Goal: Check status: Check status

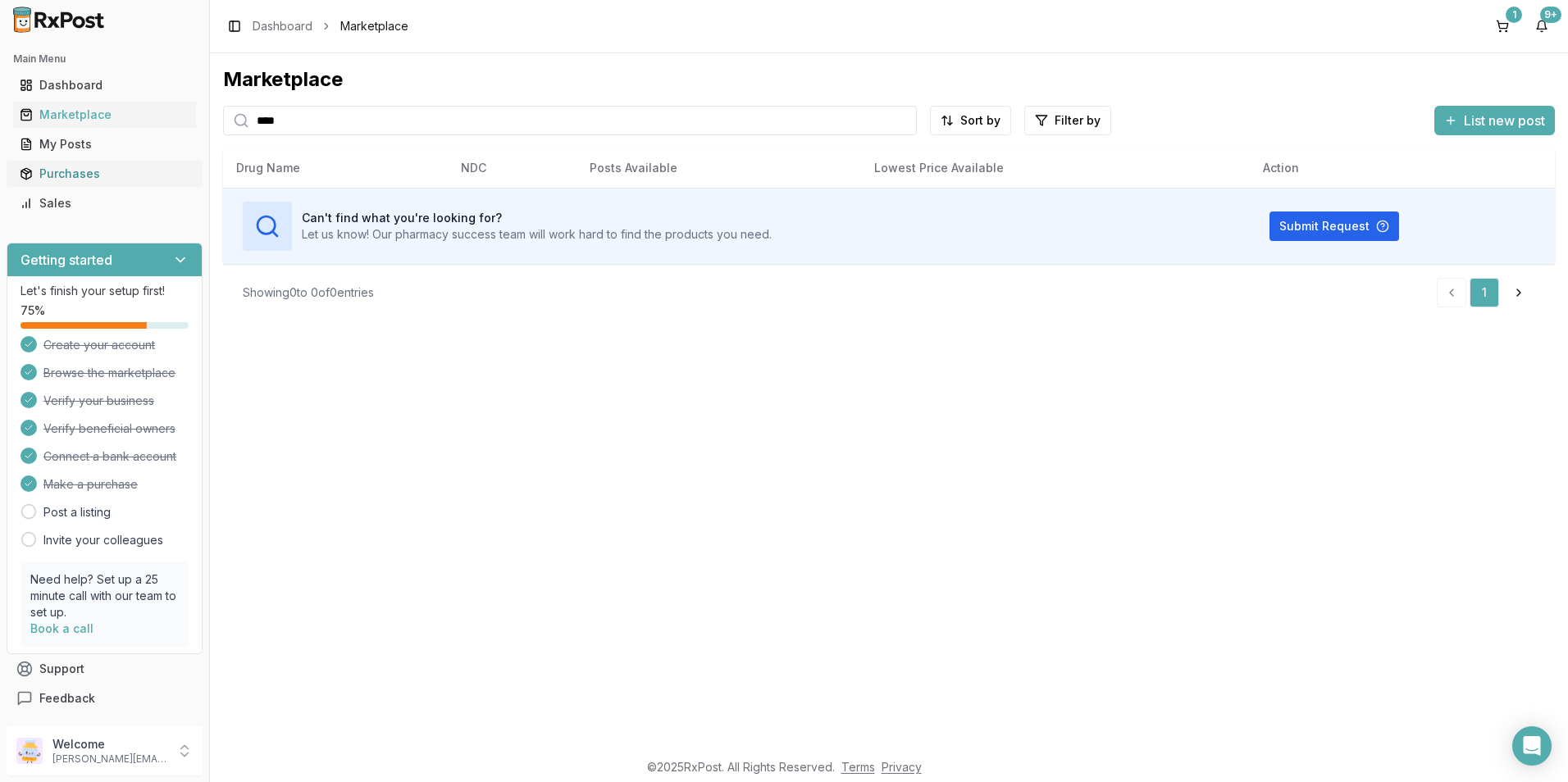
click at [88, 178] on div "Purchases" at bounding box center [104, 173] width 170 height 17
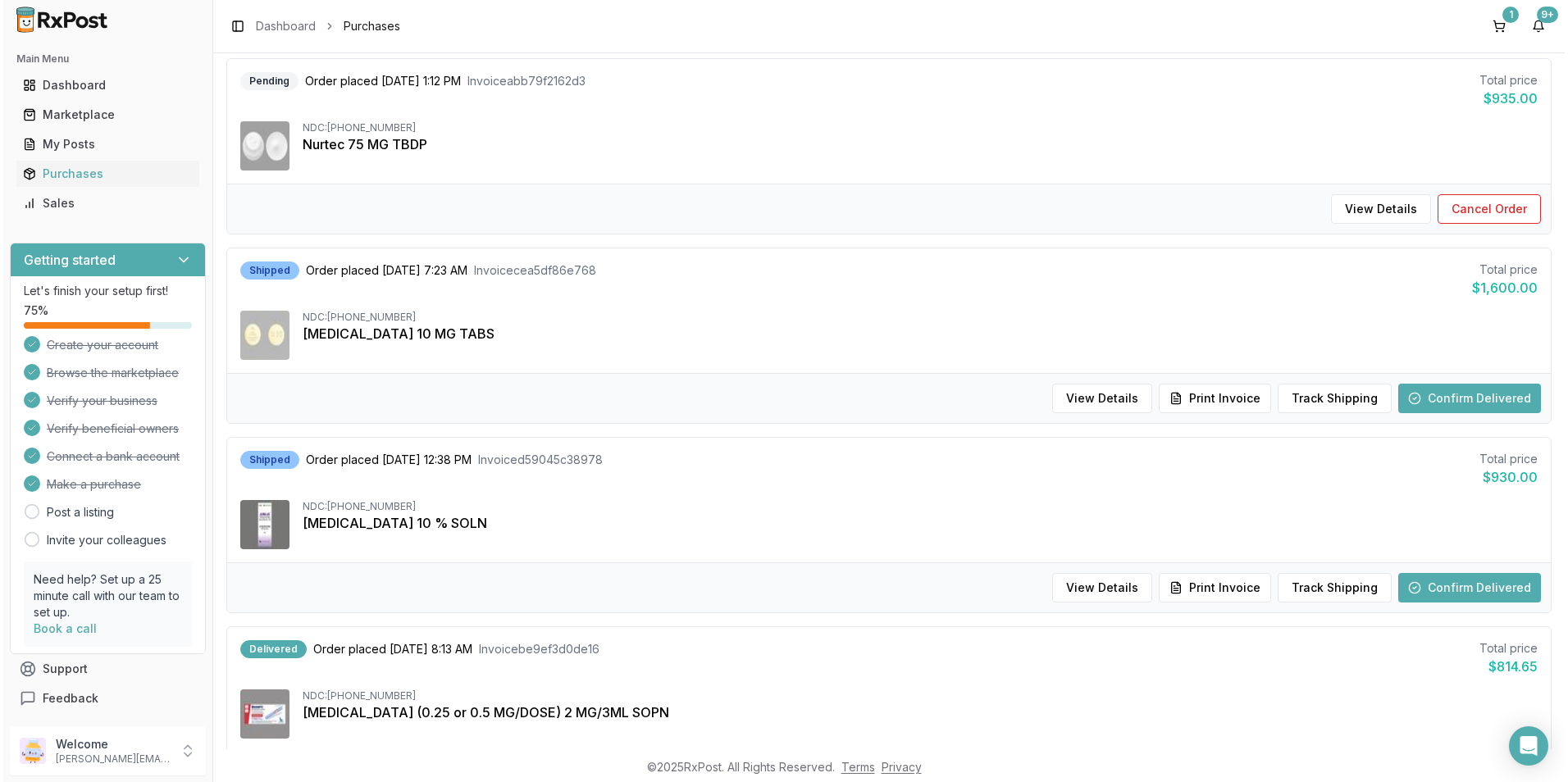
scroll to position [574, 0]
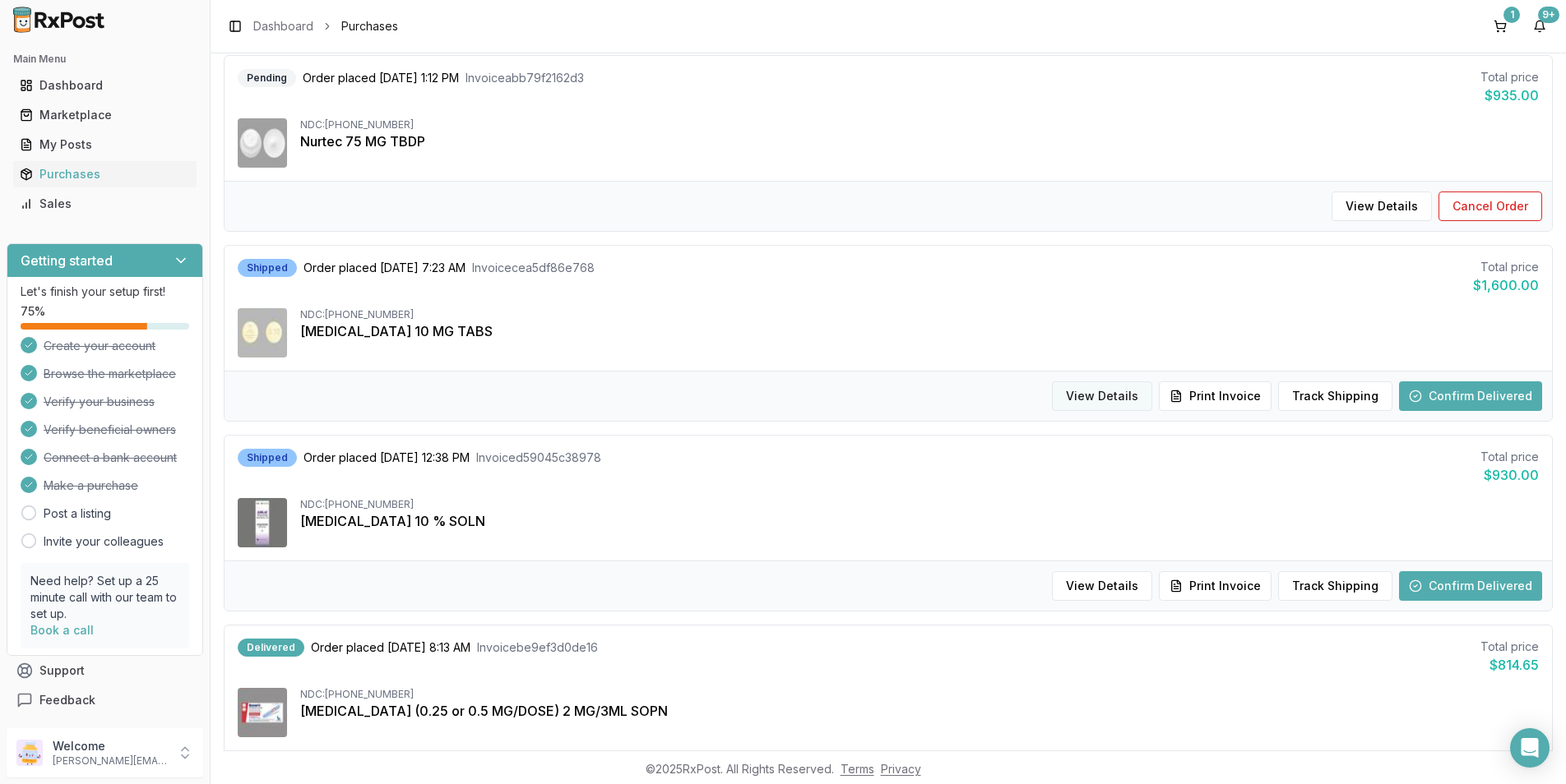
click at [1118, 395] on button "View Details" at bounding box center [1102, 396] width 100 height 29
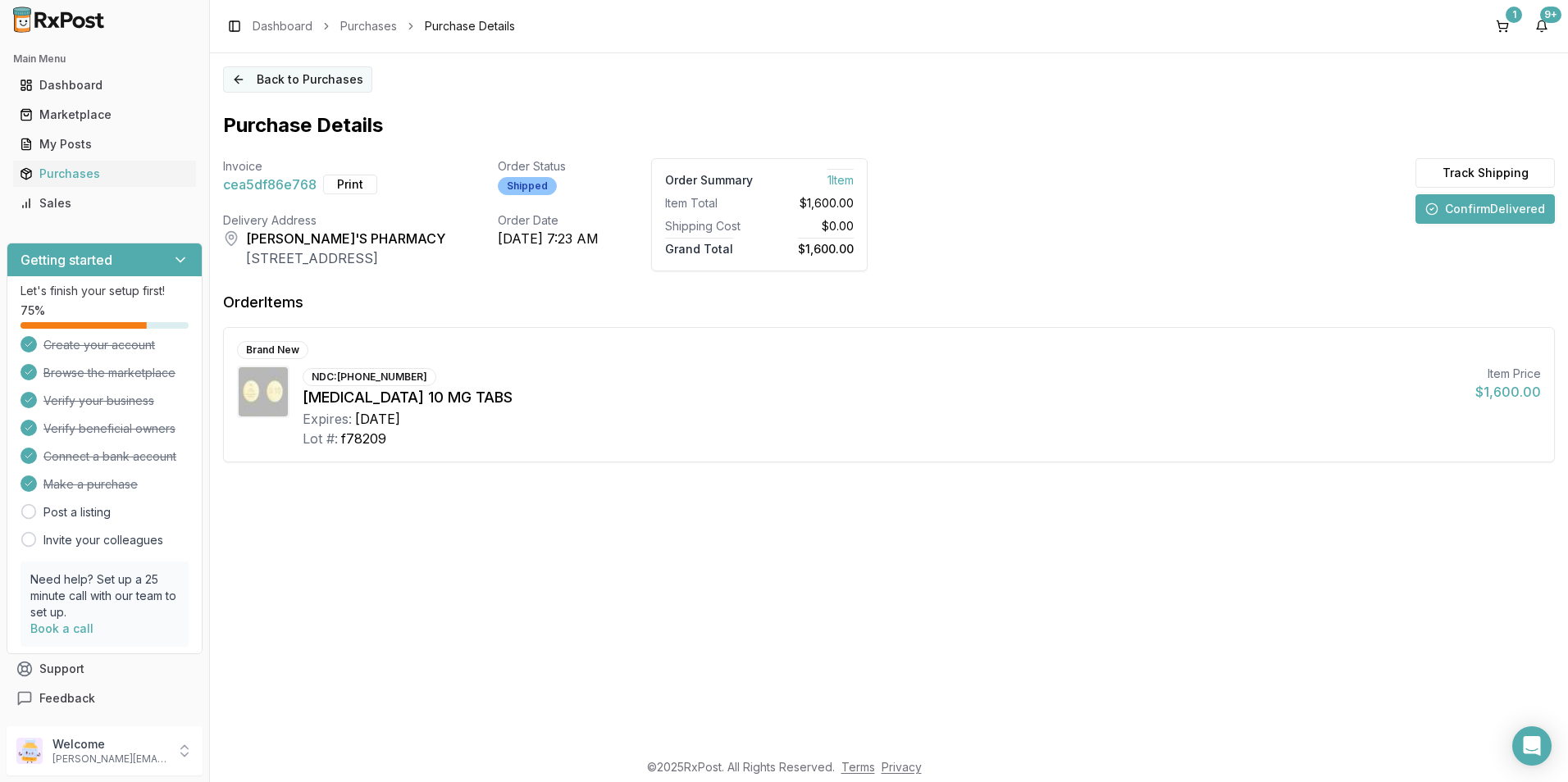
click at [233, 82] on button "Back to Purchases" at bounding box center [298, 79] width 149 height 26
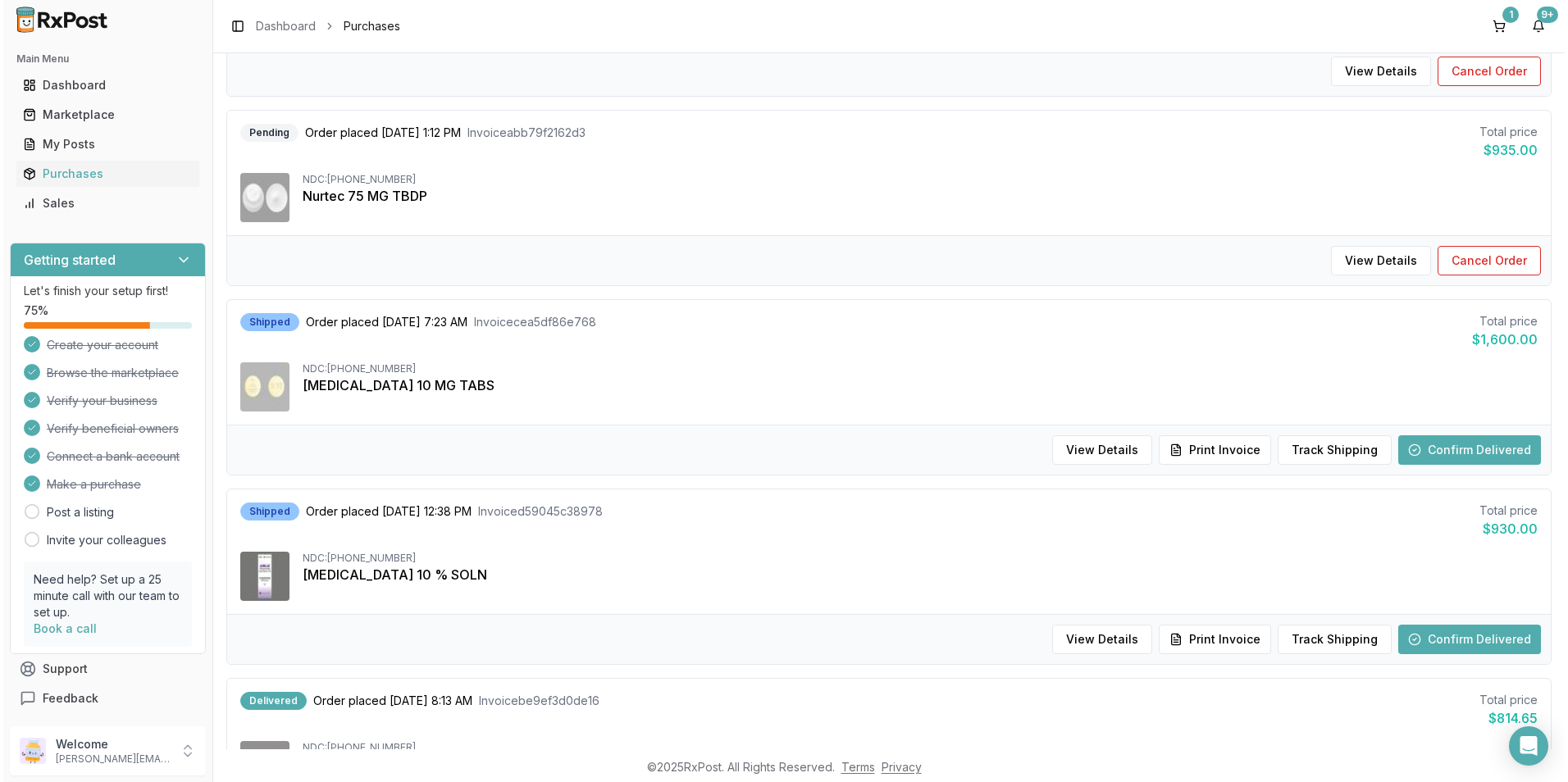
scroll to position [574, 0]
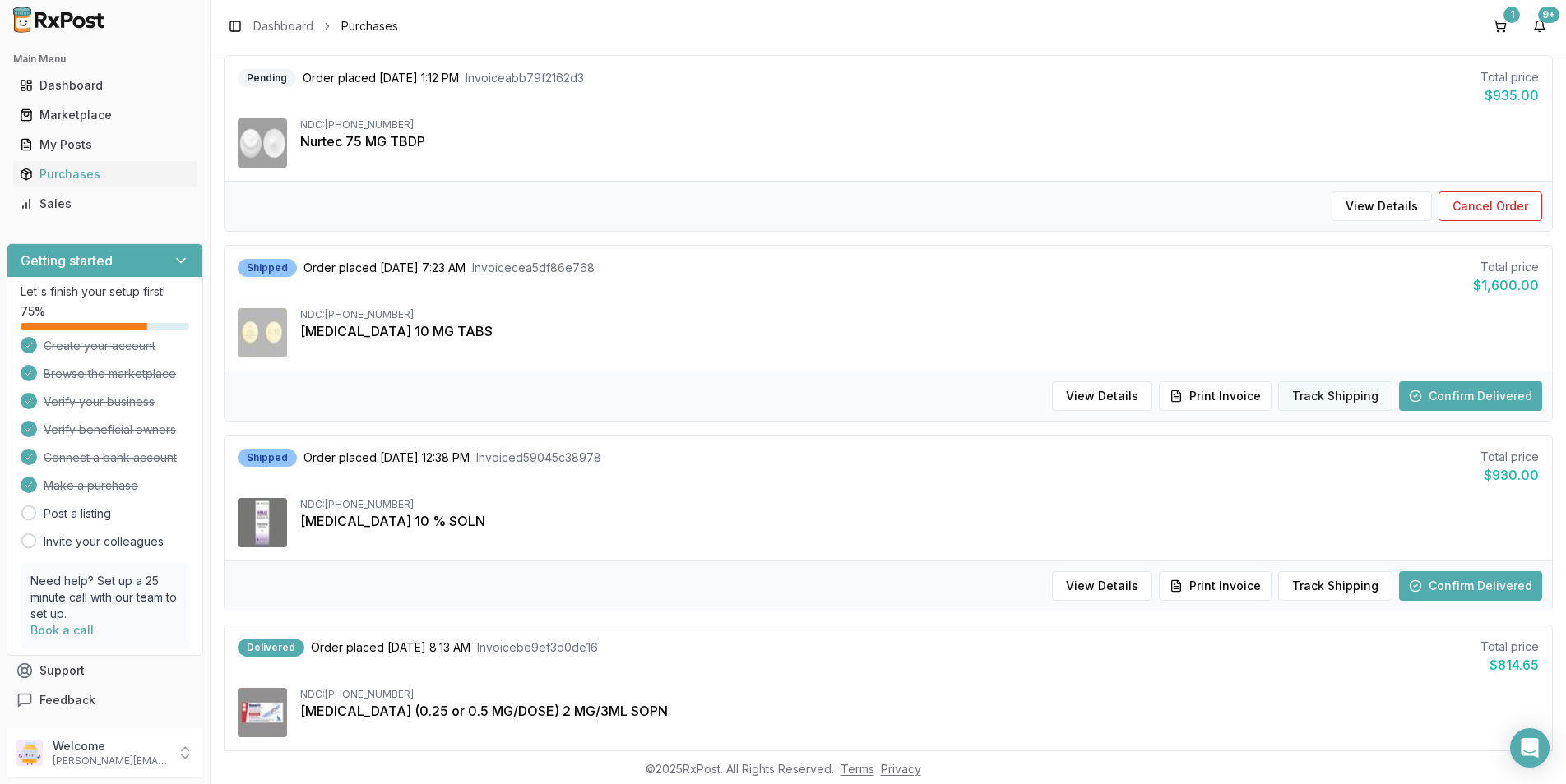
click at [1347, 394] on button "Track Shipping" at bounding box center [1335, 396] width 114 height 29
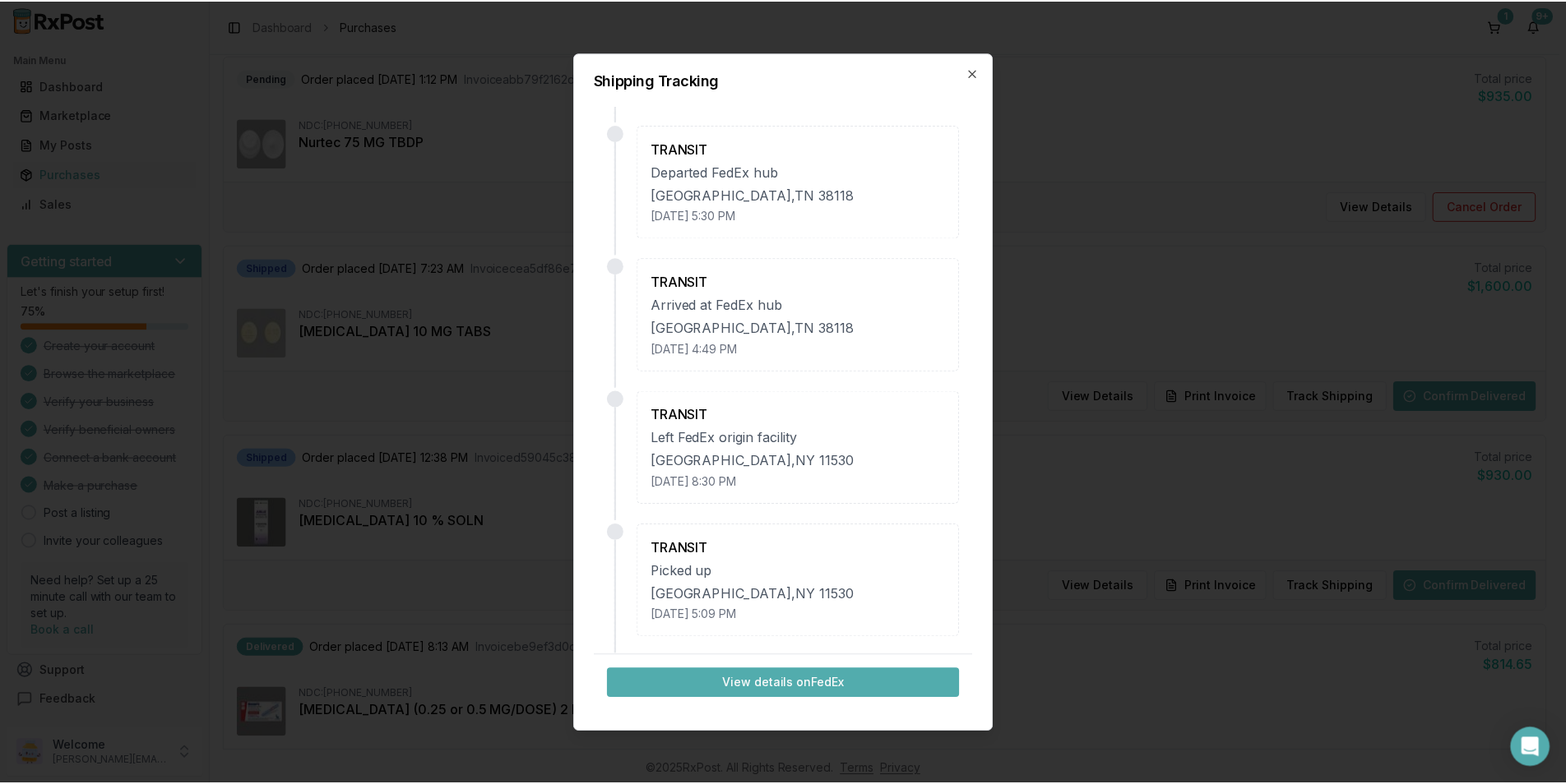
scroll to position [0, 0]
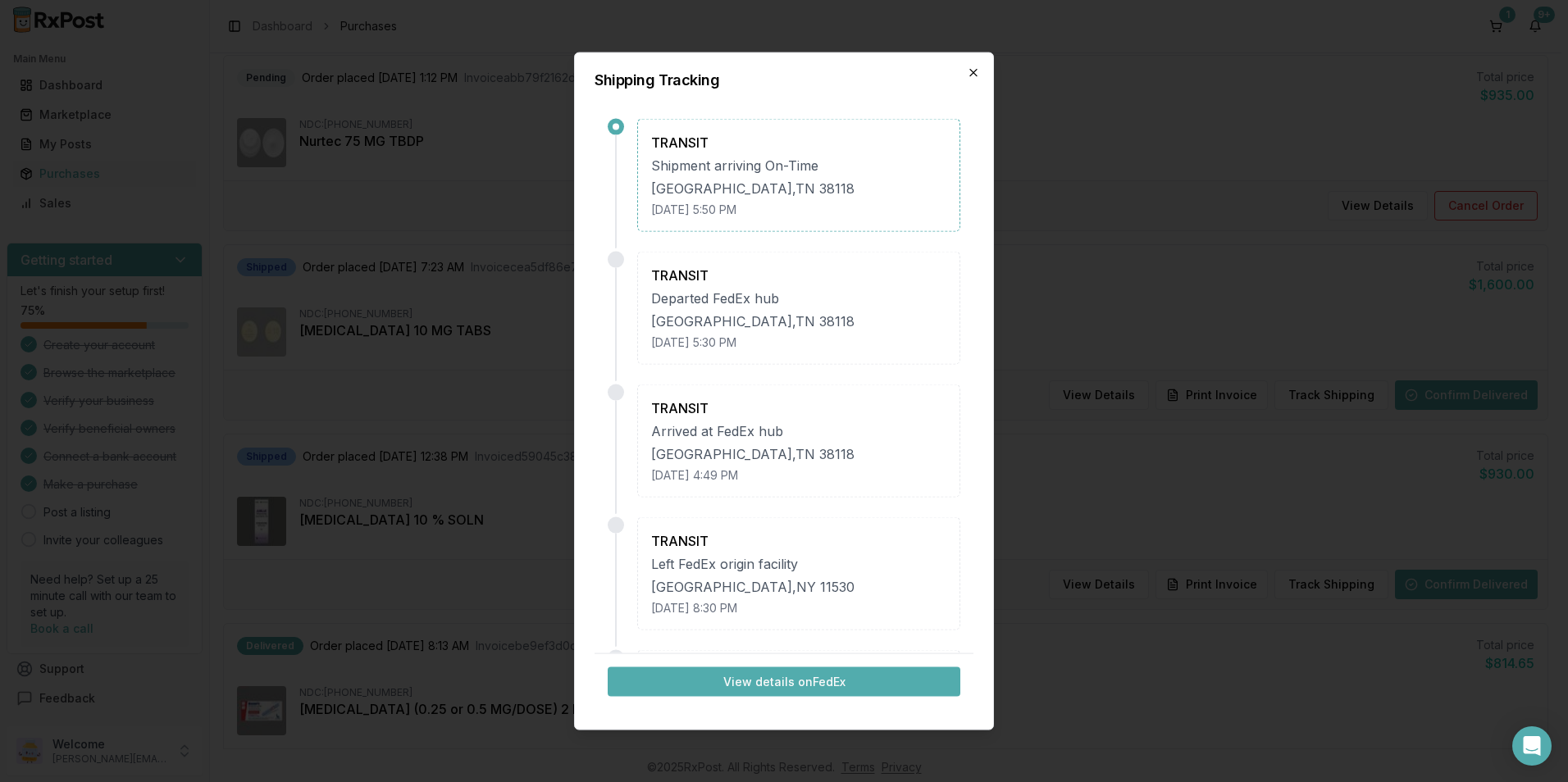
click at [971, 73] on icon "button" at bounding box center [972, 73] width 13 height 13
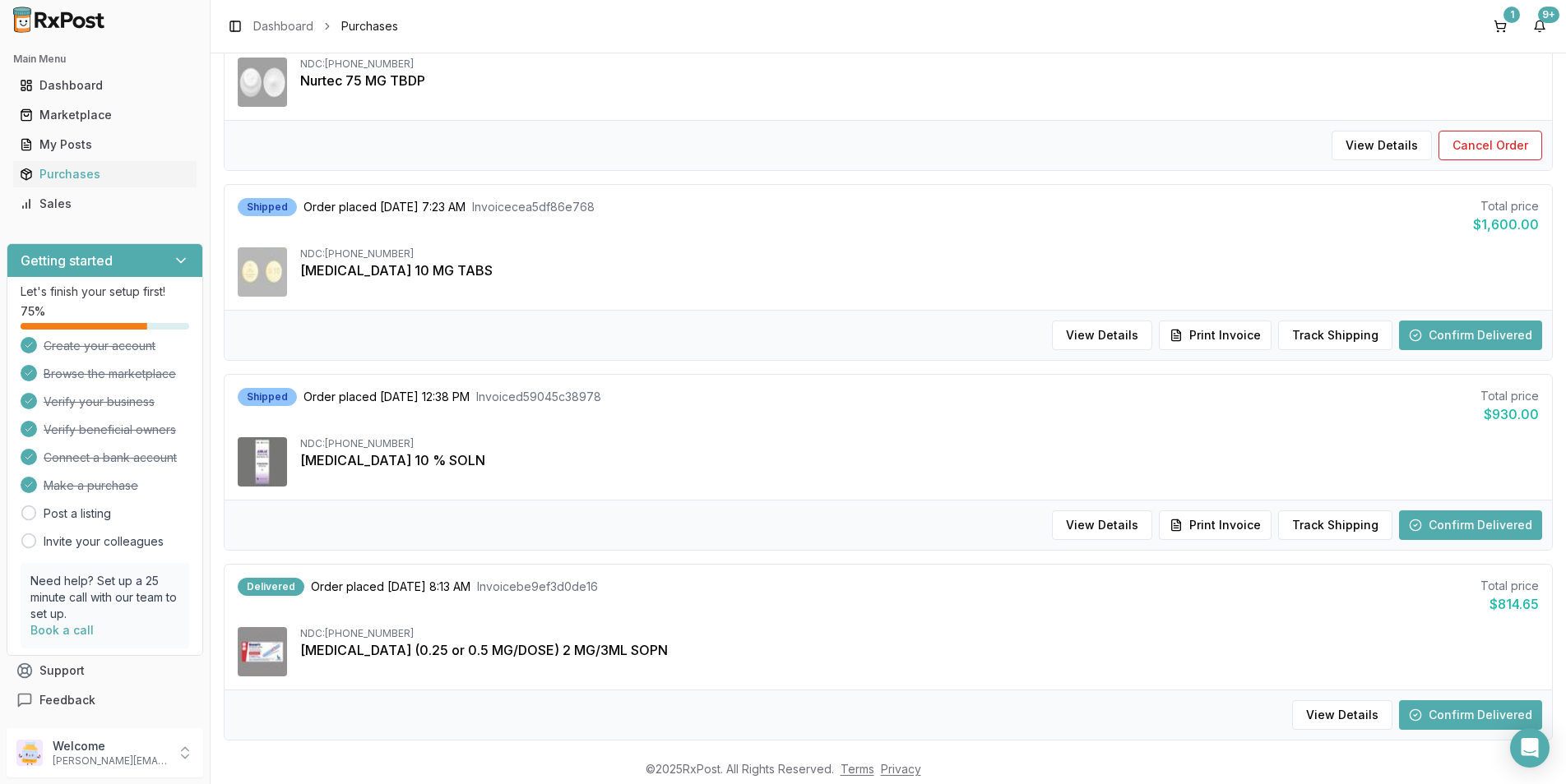
scroll to position [822, 0]
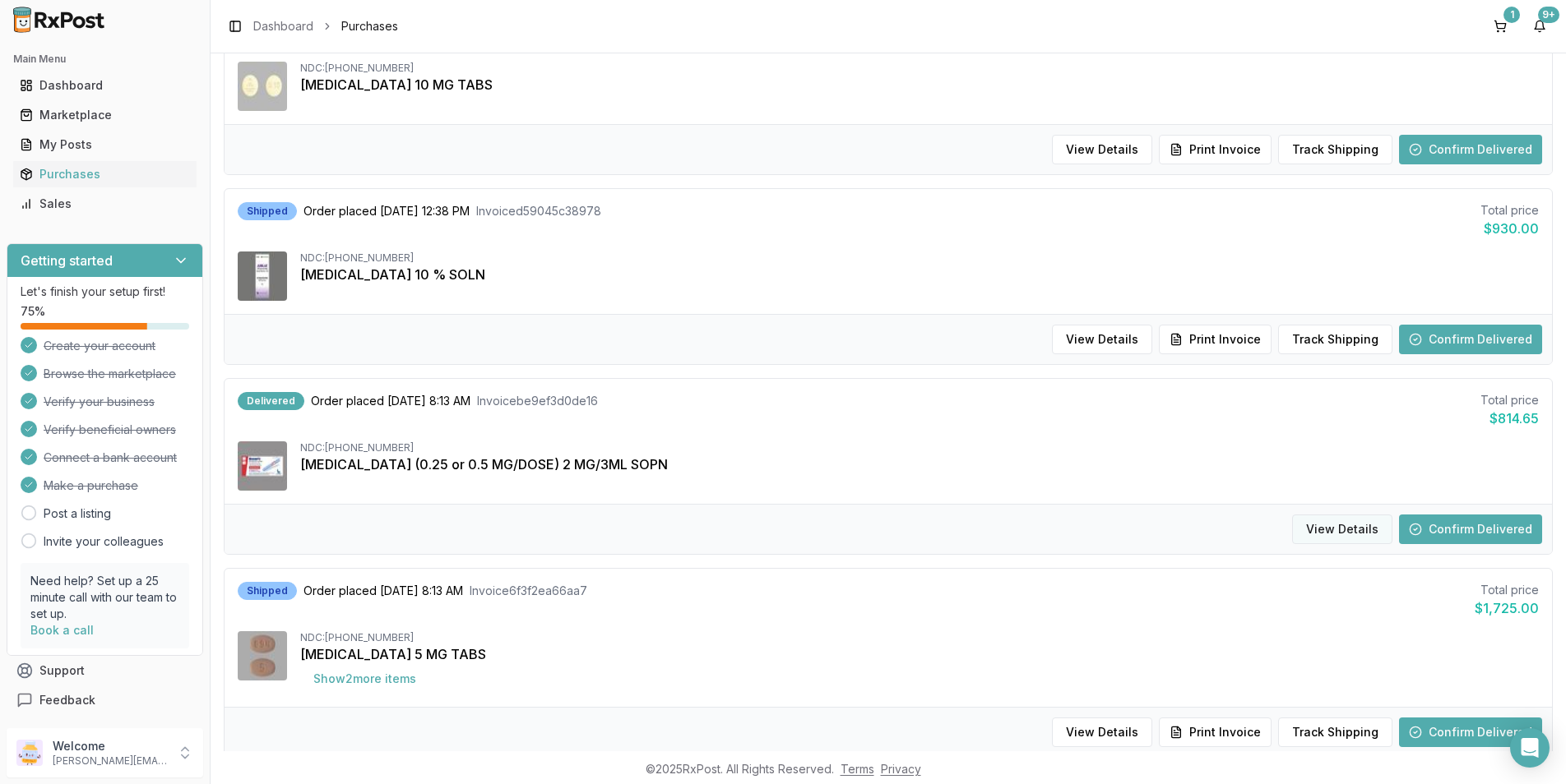
click at [1338, 529] on button "View Details" at bounding box center [1342, 530] width 100 height 29
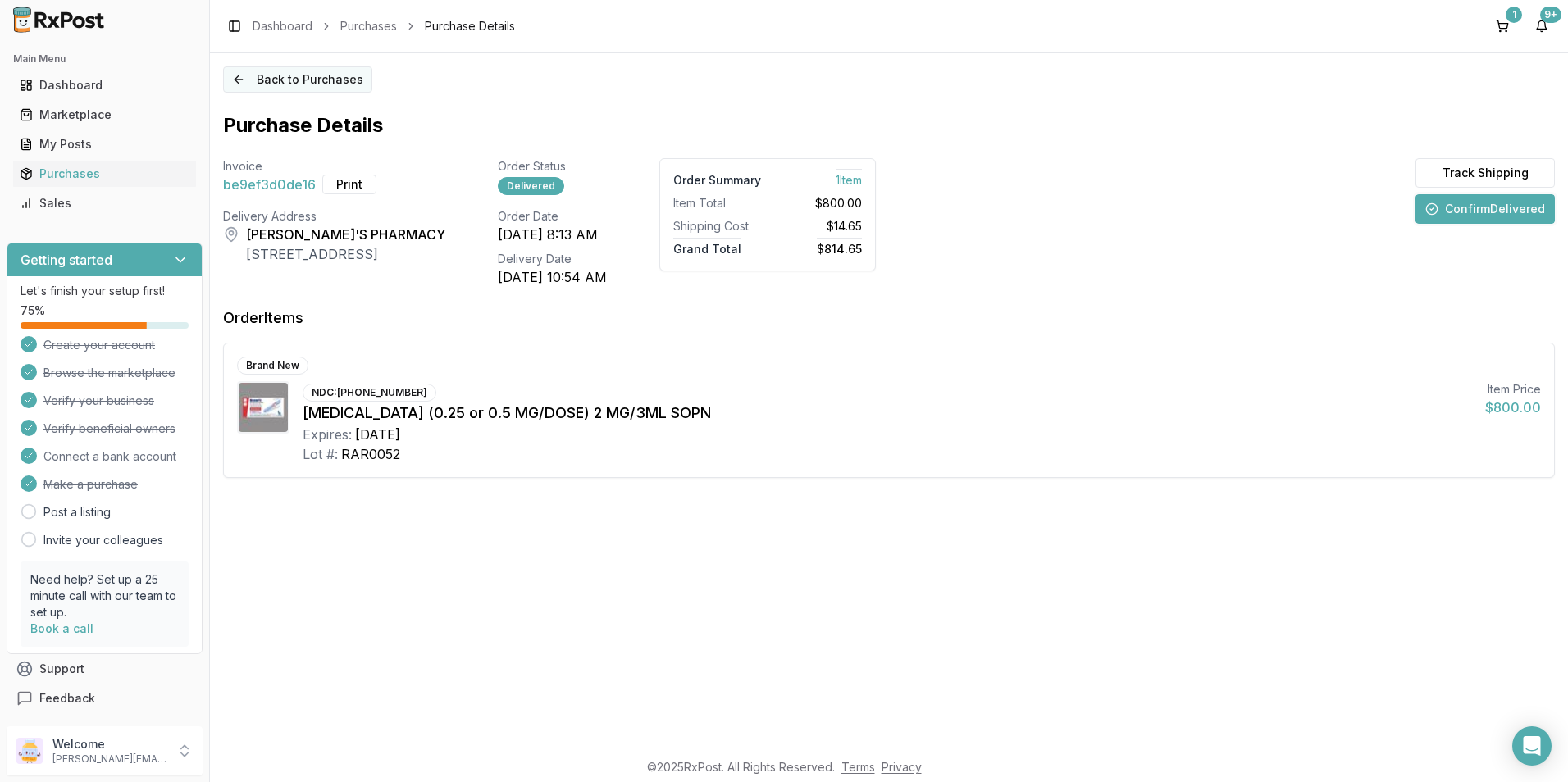
click at [311, 88] on button "Back to Purchases" at bounding box center [298, 79] width 149 height 26
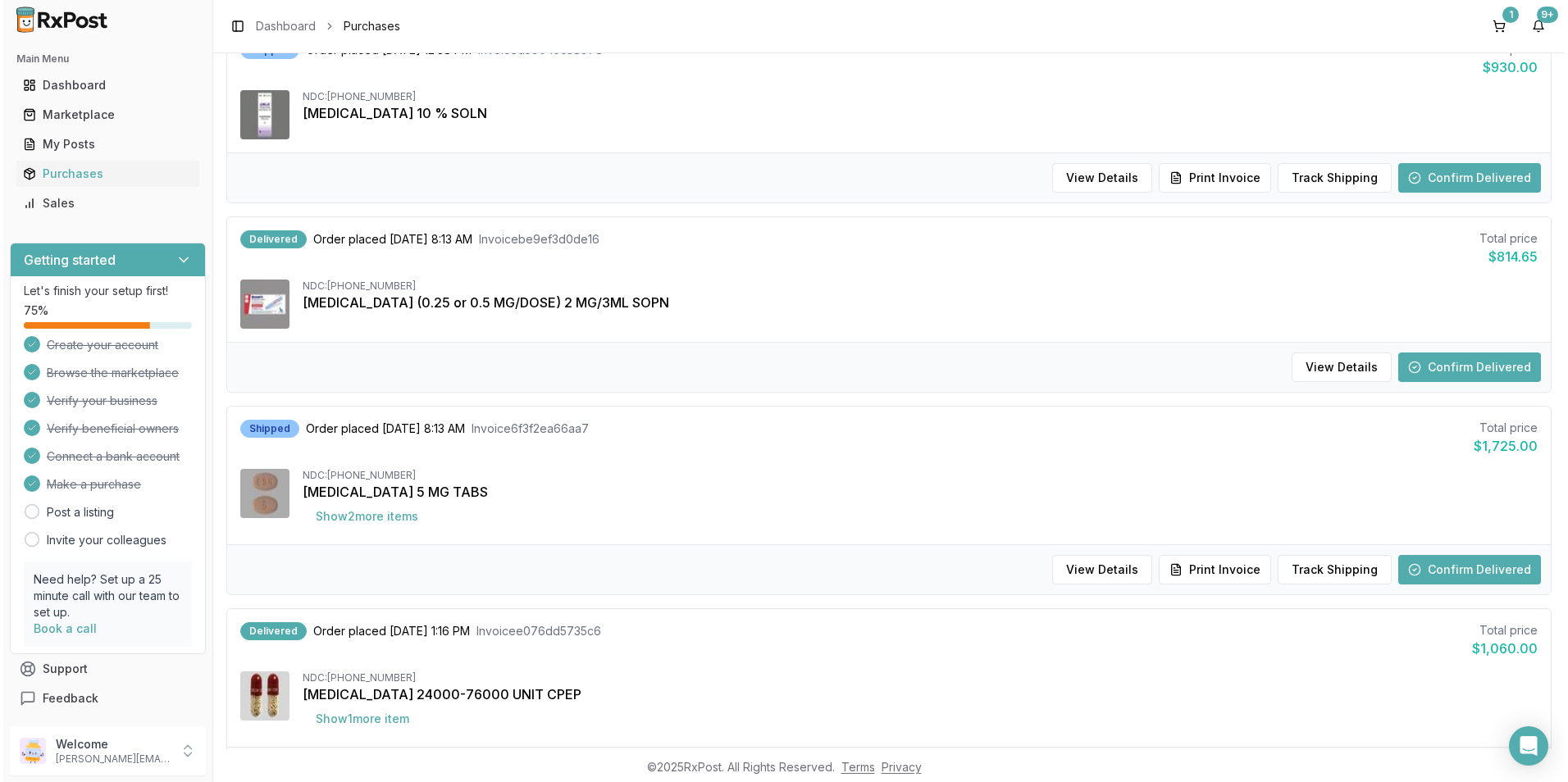
scroll to position [984, 0]
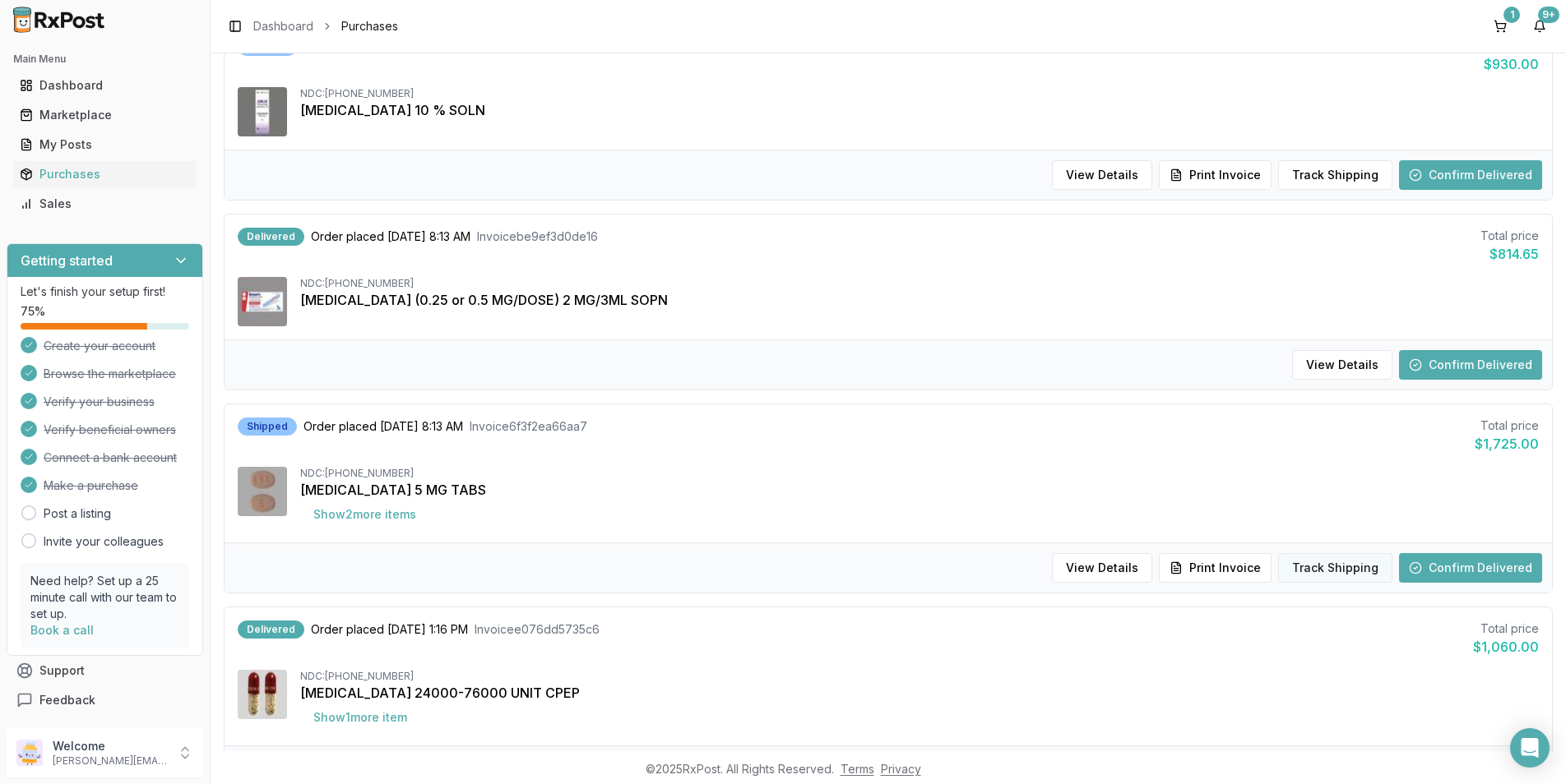
click at [1316, 567] on button "Track Shipping" at bounding box center [1335, 568] width 114 height 29
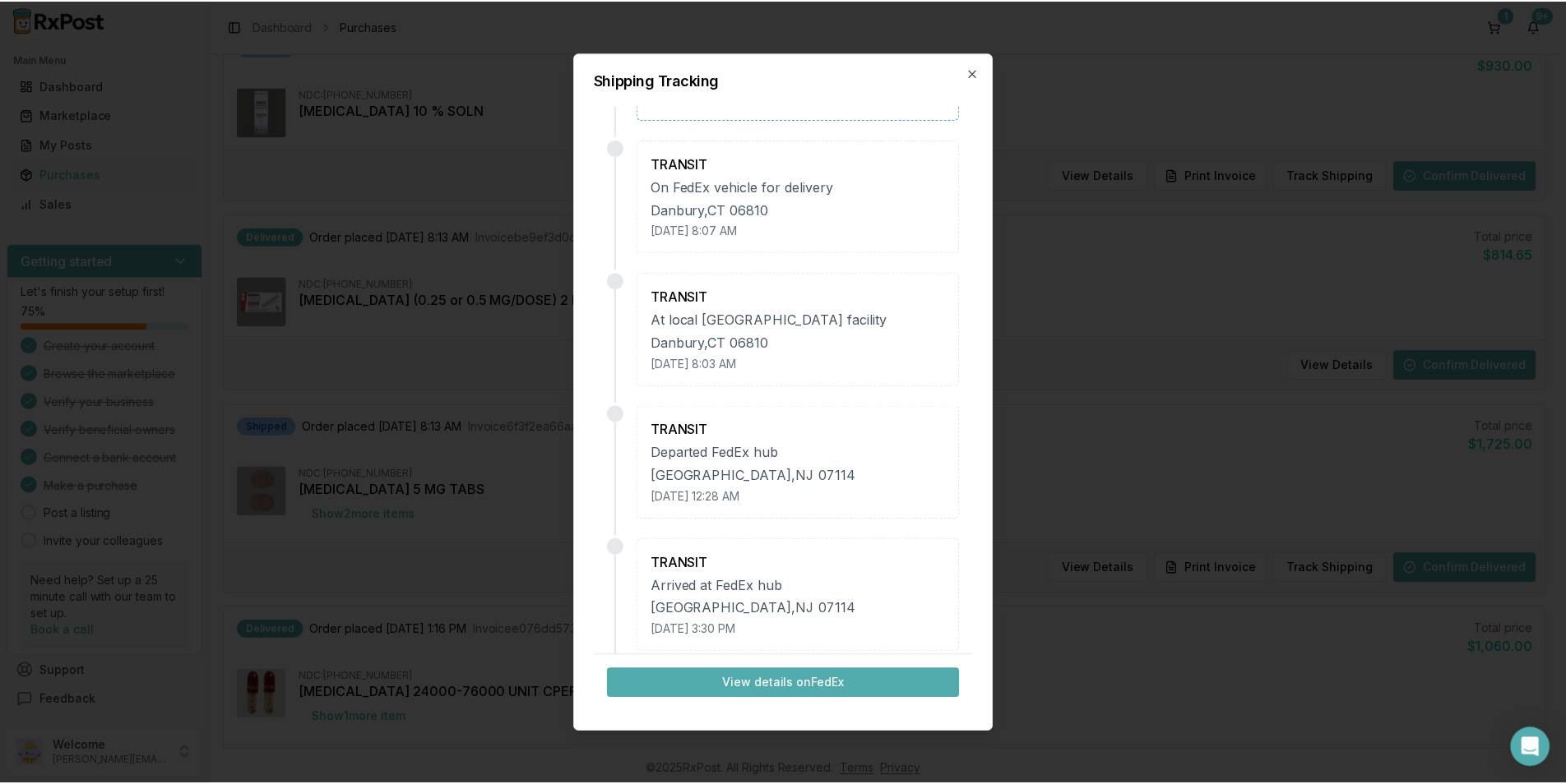
scroll to position [0, 0]
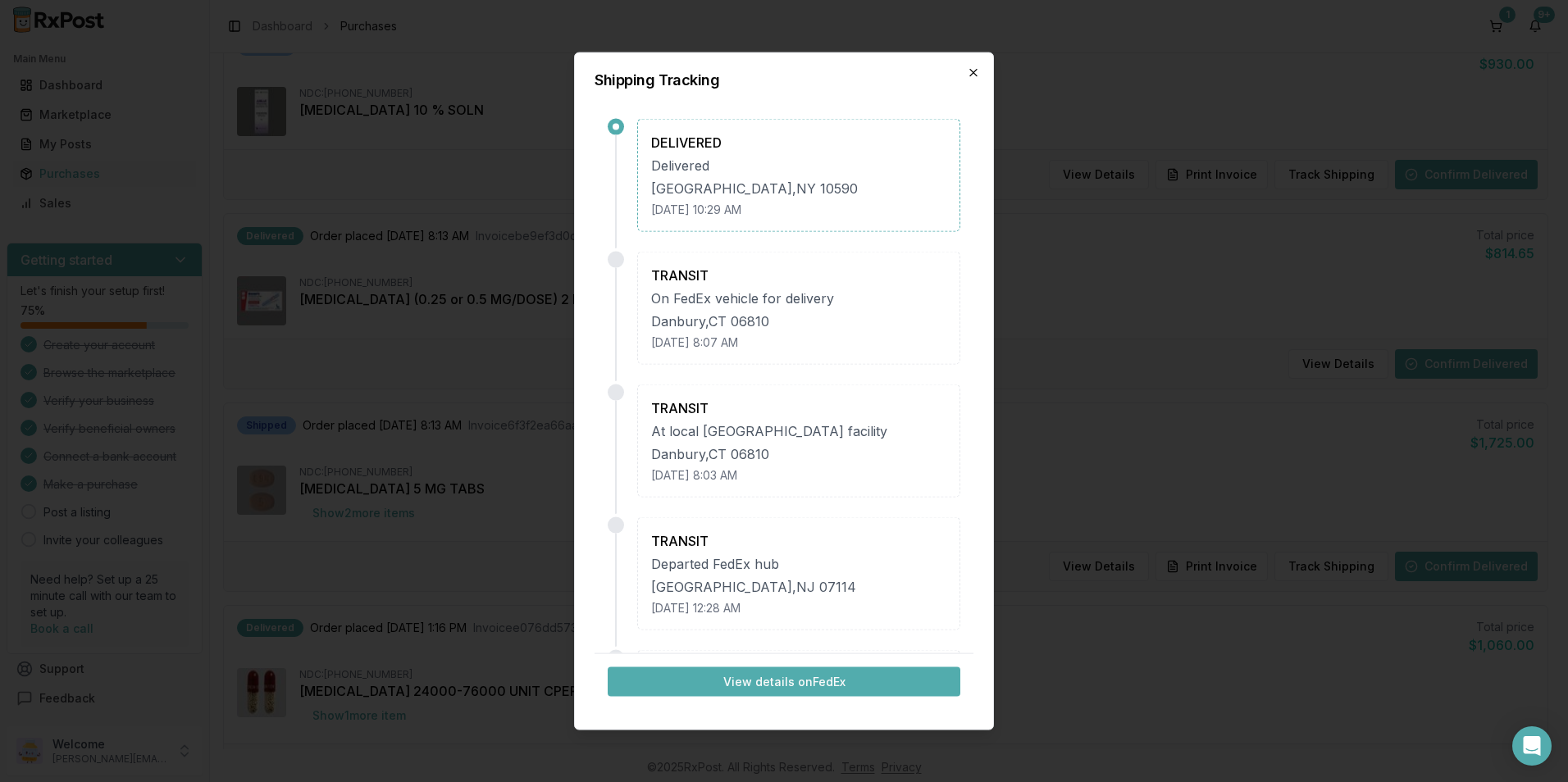
click at [968, 73] on icon "button" at bounding box center [972, 73] width 13 height 13
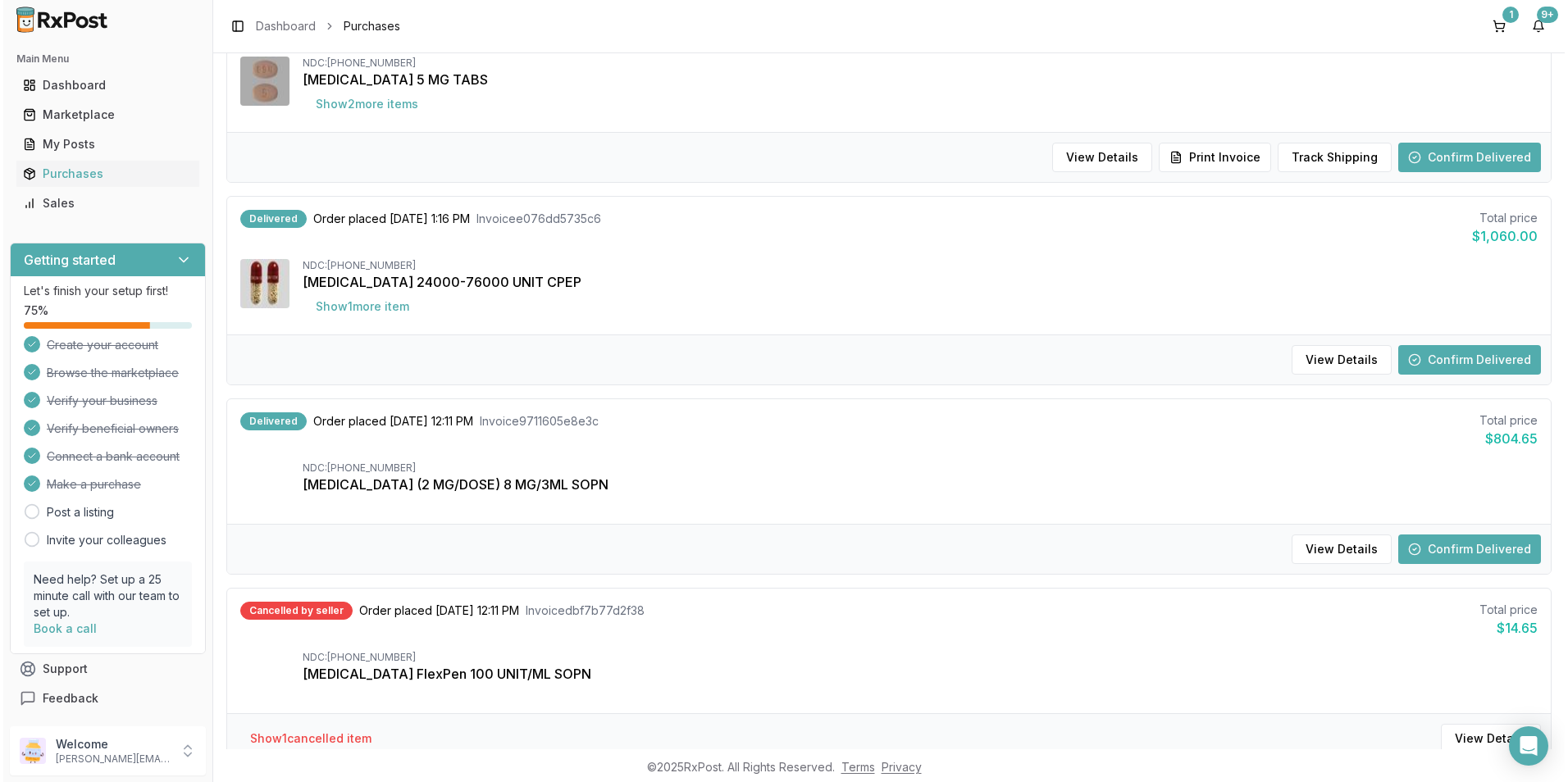
scroll to position [1393, 0]
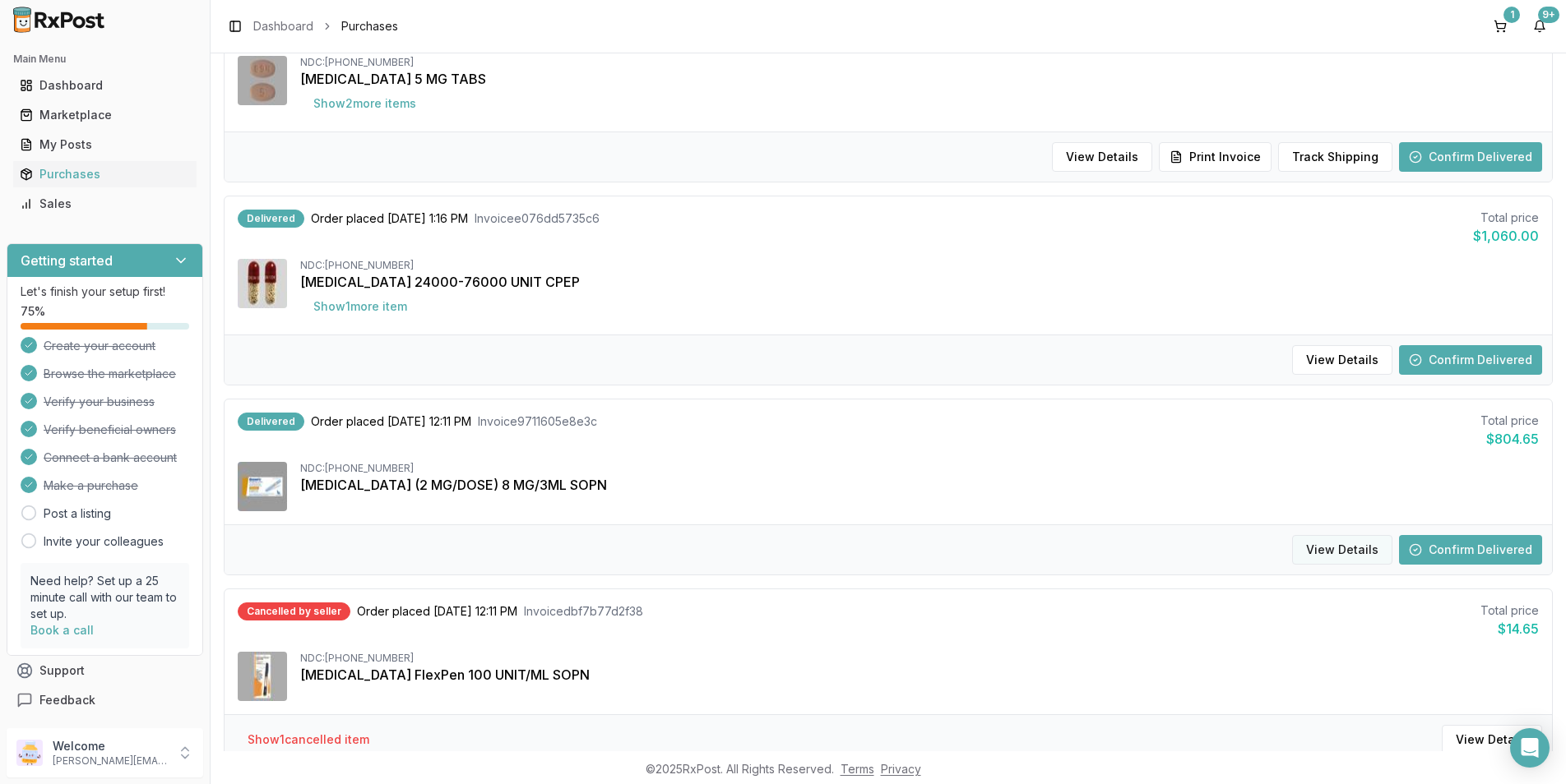
click at [1350, 551] on button "View Details" at bounding box center [1342, 550] width 100 height 29
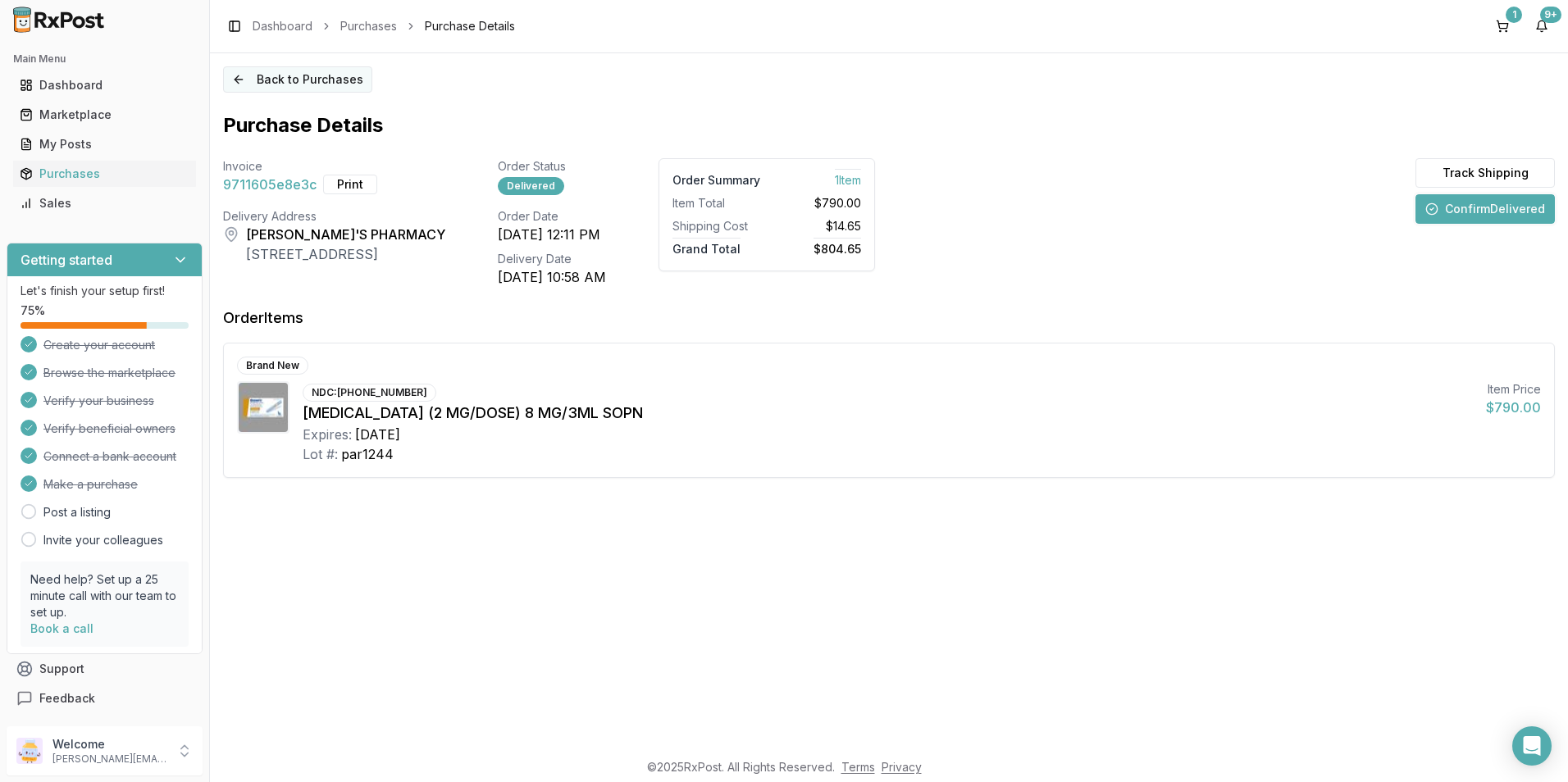
click at [269, 74] on button "Back to Purchases" at bounding box center [298, 79] width 149 height 26
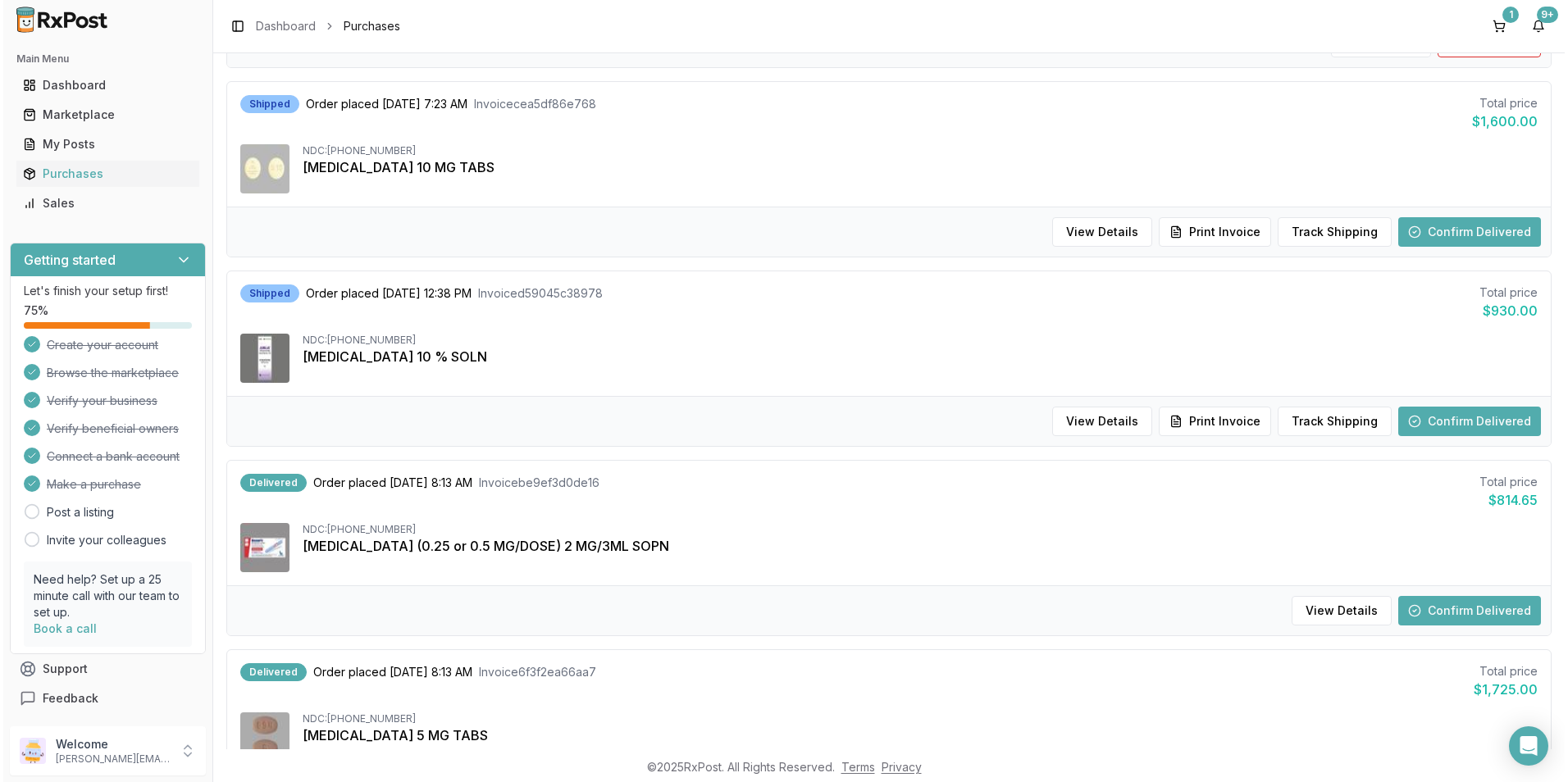
scroll to position [738, 0]
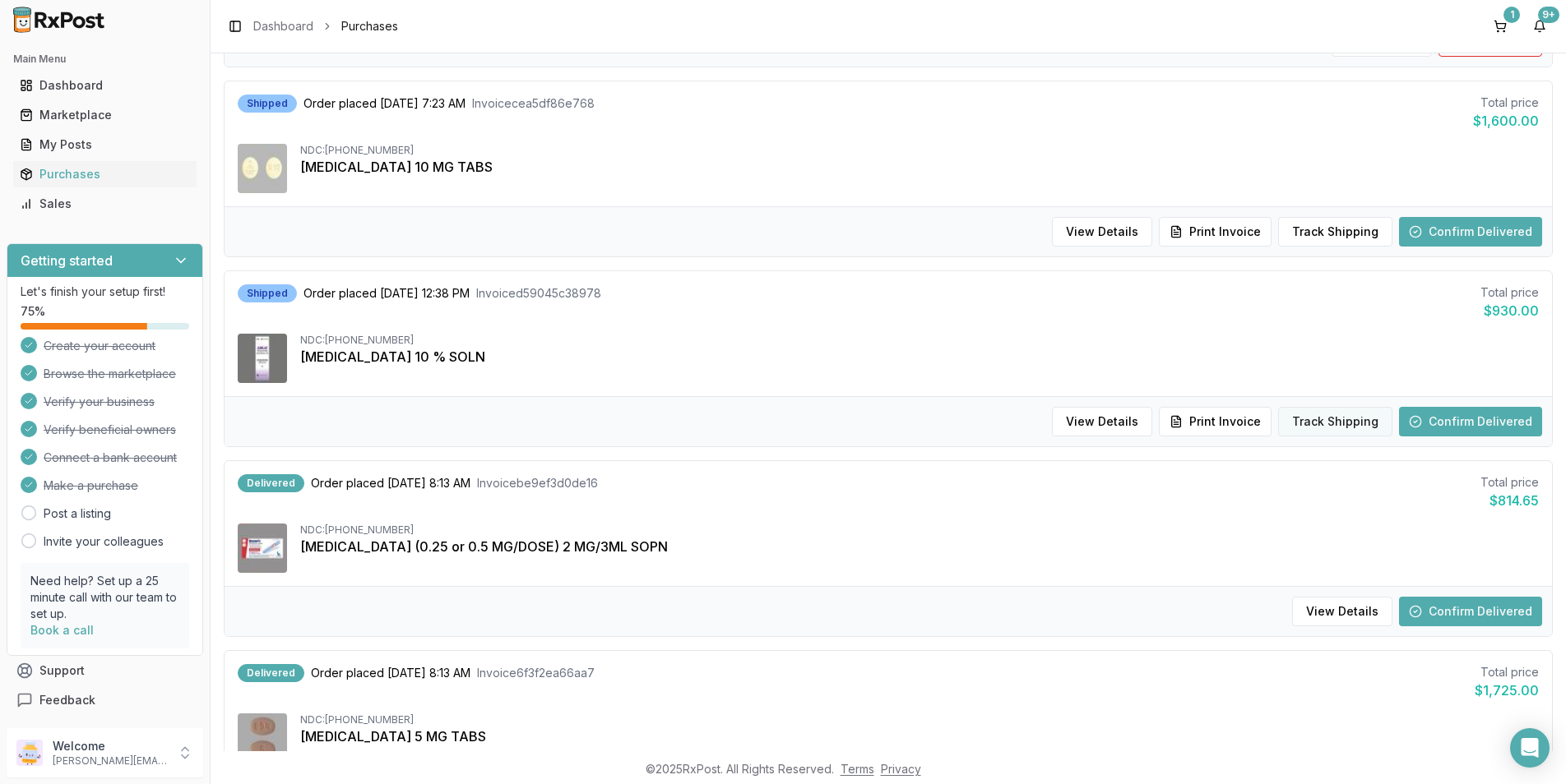
click at [1305, 424] on button "Track Shipping" at bounding box center [1335, 421] width 114 height 29
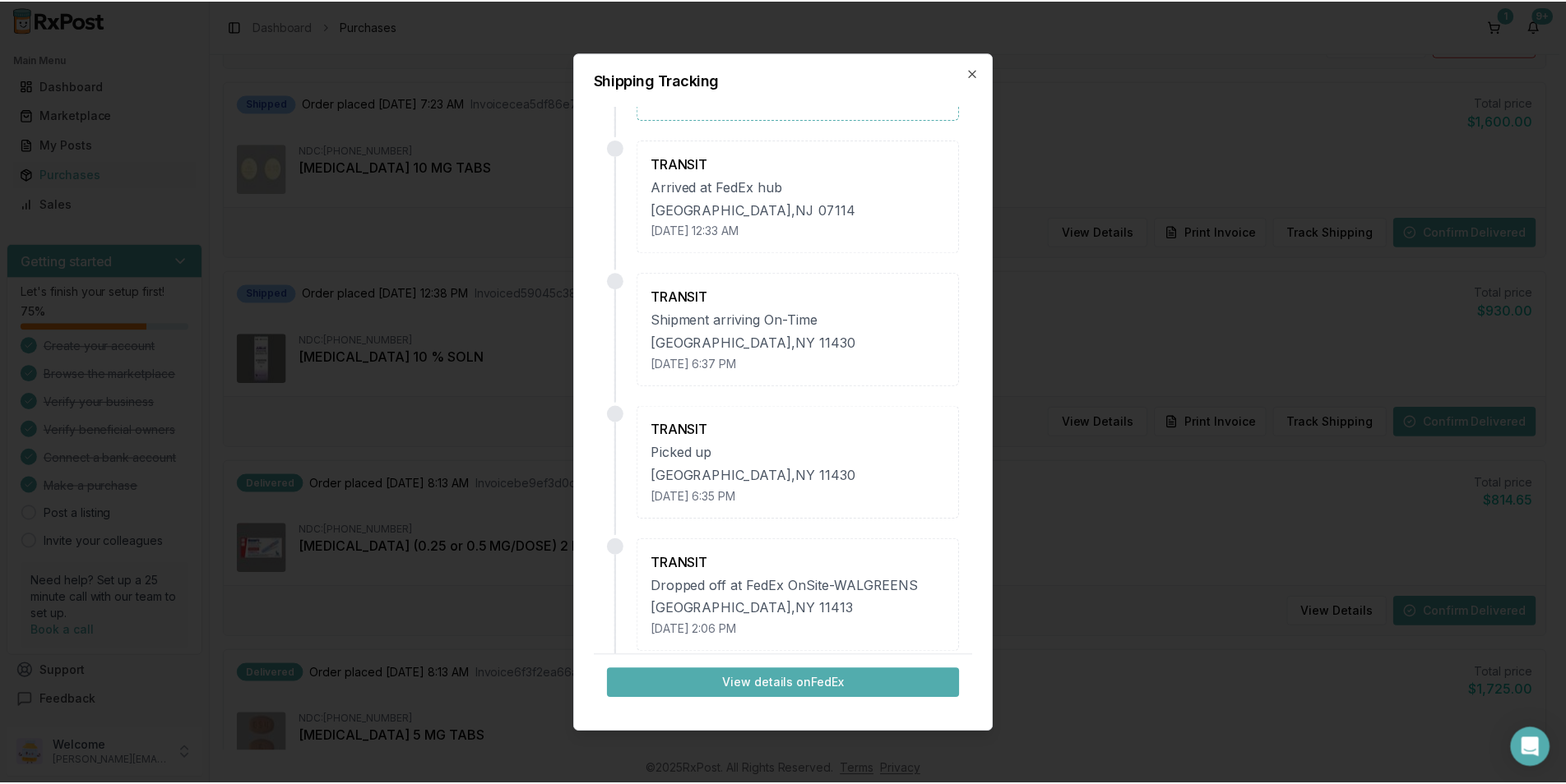
scroll to position [0, 0]
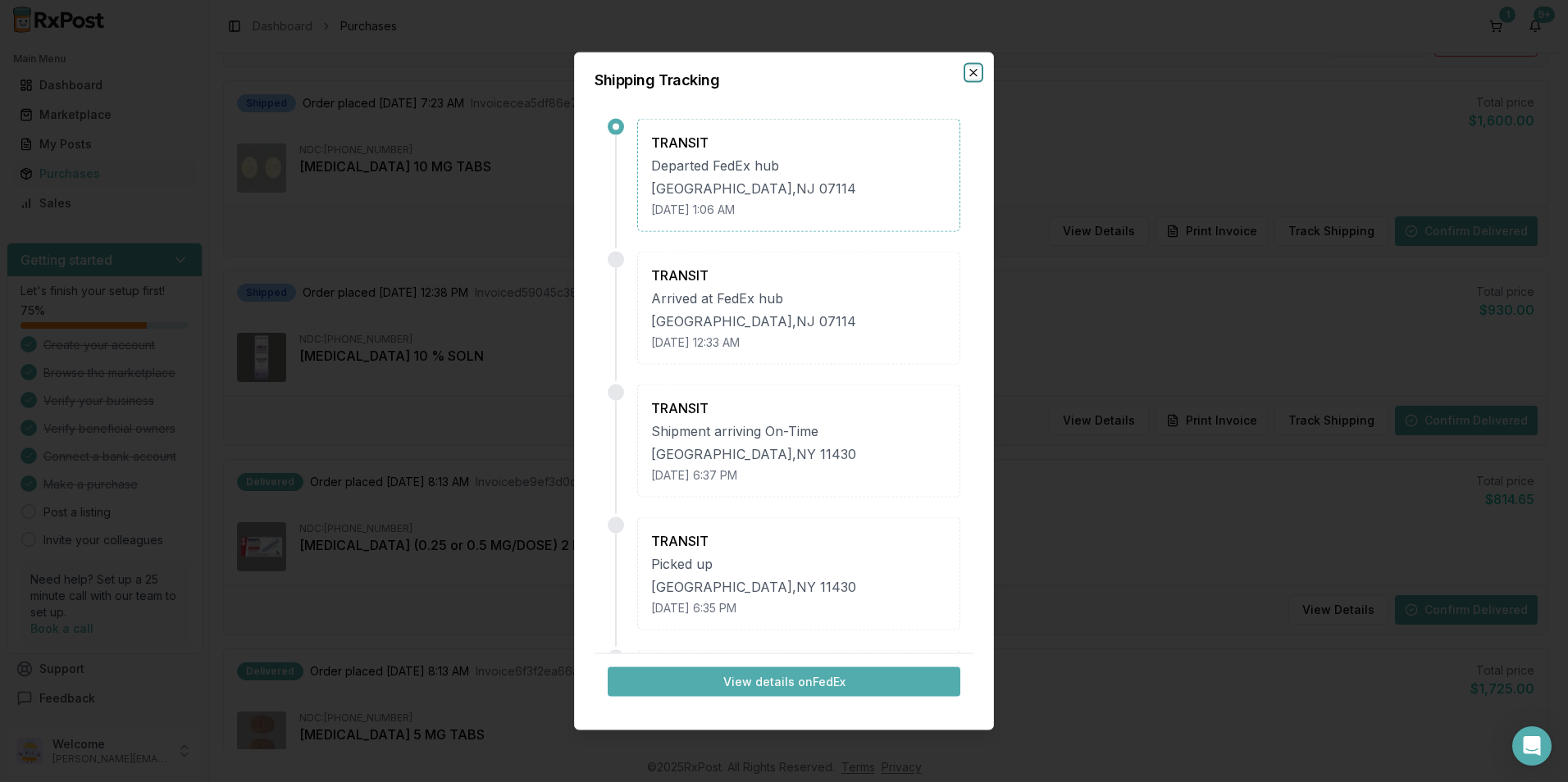
click at [972, 71] on icon "button" at bounding box center [972, 73] width 13 height 13
